Goal: Information Seeking & Learning: Find specific fact

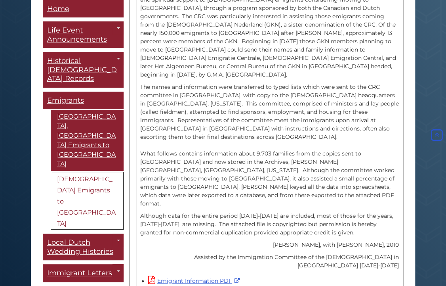
scroll to position [279, 0]
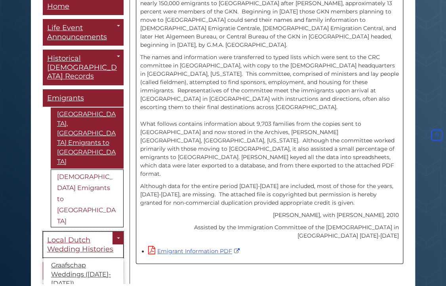
click at [92, 235] on span "Local Dutch Wedding Histories" at bounding box center [80, 244] width 66 height 18
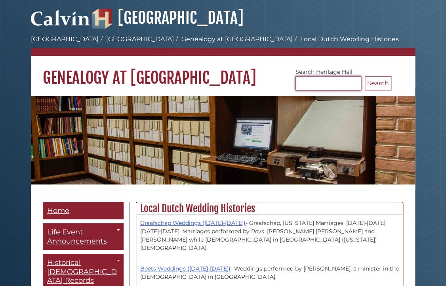
click at [317, 79] on input "Search [GEOGRAPHIC_DATA]" at bounding box center [329, 83] width 66 height 14
type input "*****"
click at [378, 81] on button "Search" at bounding box center [378, 83] width 27 height 14
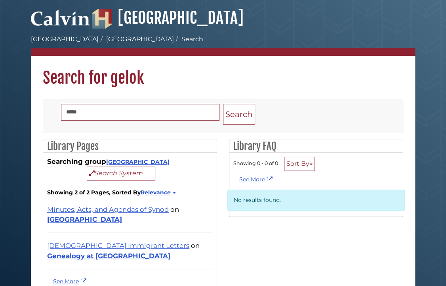
scroll to position [44, 0]
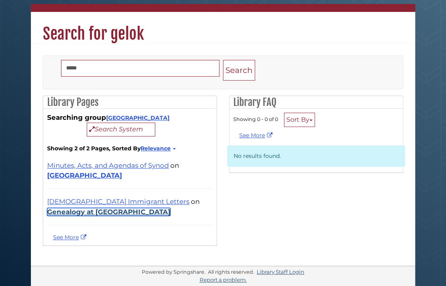
click at [86, 210] on link "Genealogy at [GEOGRAPHIC_DATA]" at bounding box center [108, 212] width 123 height 8
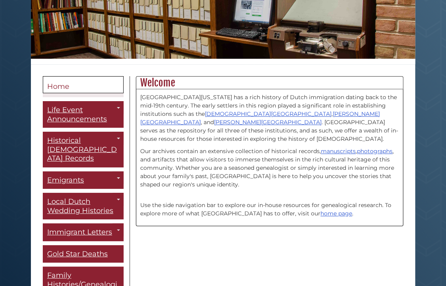
scroll to position [144, 0]
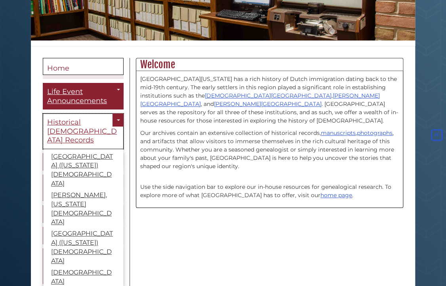
click at [55, 122] on span "Historical [DEMOGRAPHIC_DATA] Records" at bounding box center [82, 131] width 70 height 27
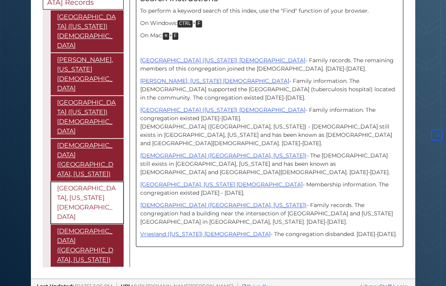
scroll to position [72, 0]
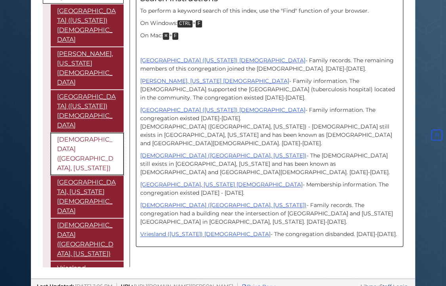
click at [78, 132] on link "[DEMOGRAPHIC_DATA] ([GEOGRAPHIC_DATA], [US_STATE])" at bounding box center [87, 153] width 73 height 42
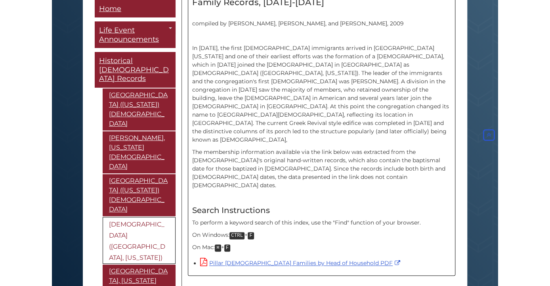
scroll to position [242, 0]
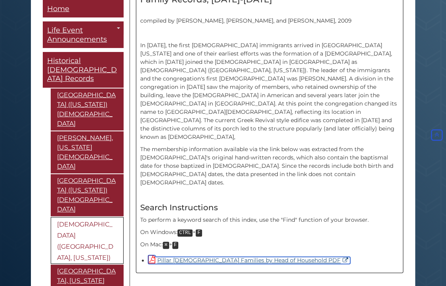
click at [273, 256] on link "Pillar Church Families by Head of Household PDF" at bounding box center [249, 259] width 202 height 7
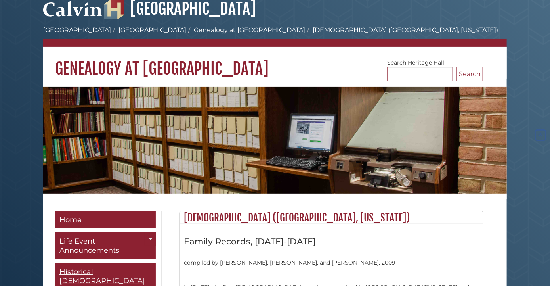
scroll to position [0, 0]
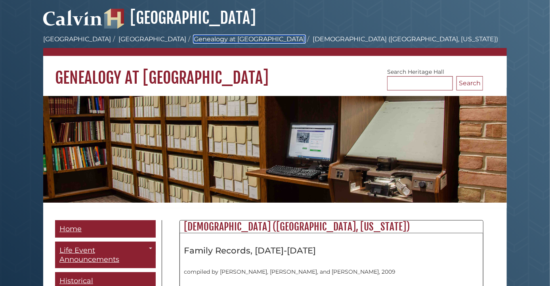
click at [194, 37] on link "Genealogy at [GEOGRAPHIC_DATA]" at bounding box center [249, 39] width 111 height 8
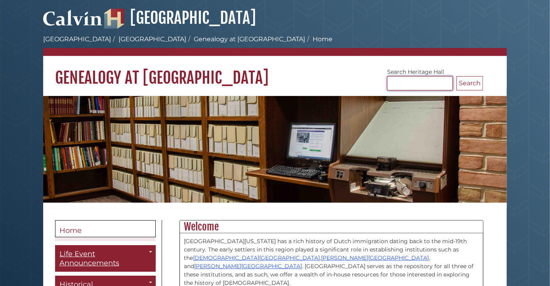
click at [419, 84] on input "Search Heritage Hall" at bounding box center [420, 83] width 66 height 14
type input "******"
click at [456, 76] on button "Search" at bounding box center [469, 83] width 27 height 14
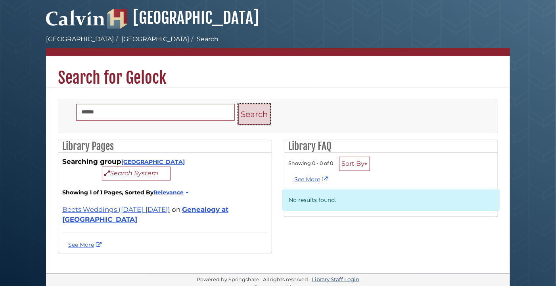
click at [248, 115] on button "Search" at bounding box center [254, 114] width 32 height 21
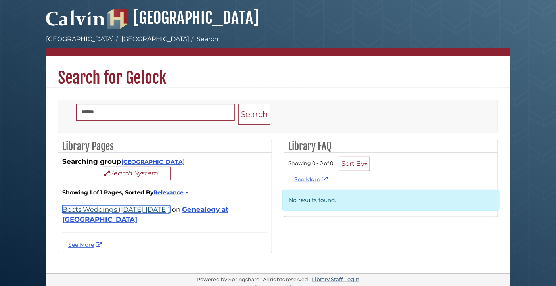
click at [129, 210] on link "Beets Weddings ([DATE]-[DATE])" at bounding box center [116, 209] width 108 height 8
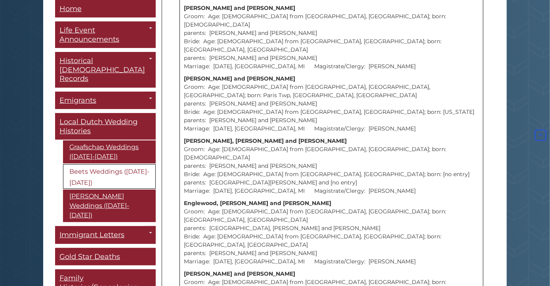
scroll to position [3458, 0]
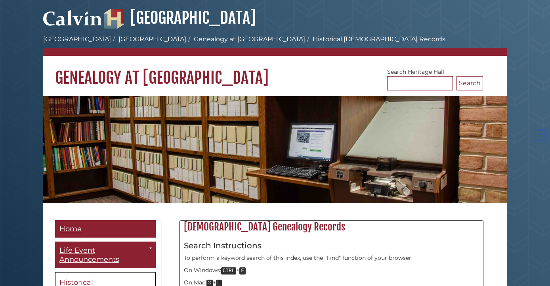
scroll to position [238, 0]
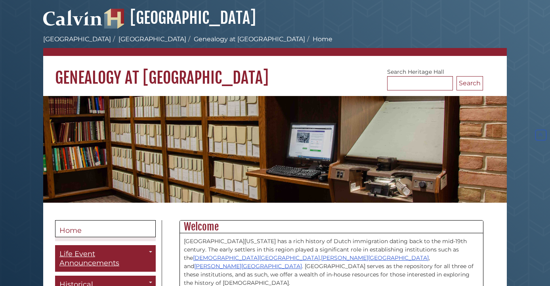
scroll to position [144, 0]
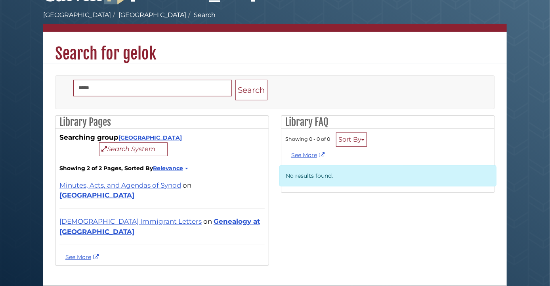
scroll to position [24, 0]
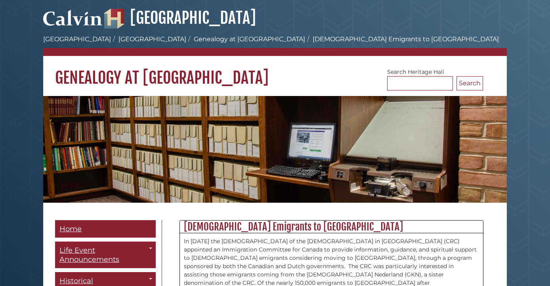
scroll to position [264, 0]
